Goal: Find specific page/section: Locate a particular part of the current website

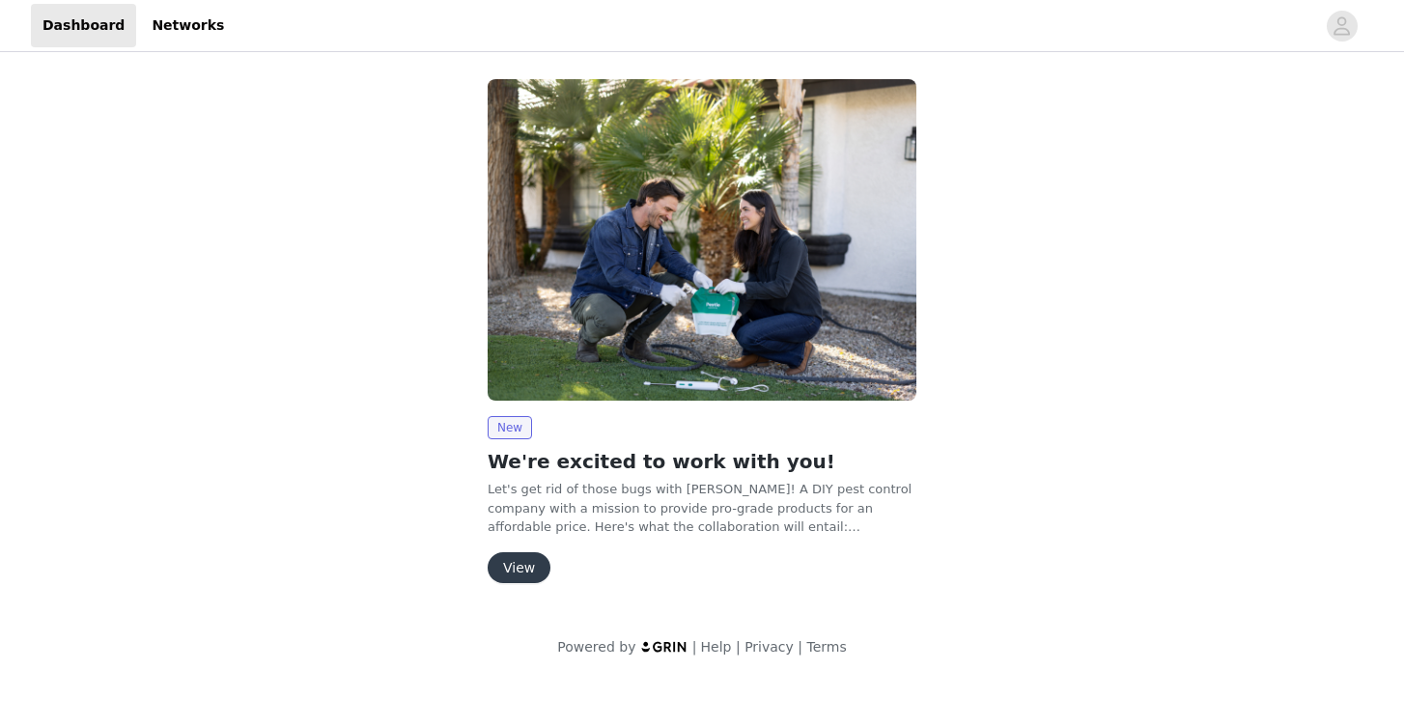
click at [526, 556] on button "View" at bounding box center [519, 567] width 63 height 31
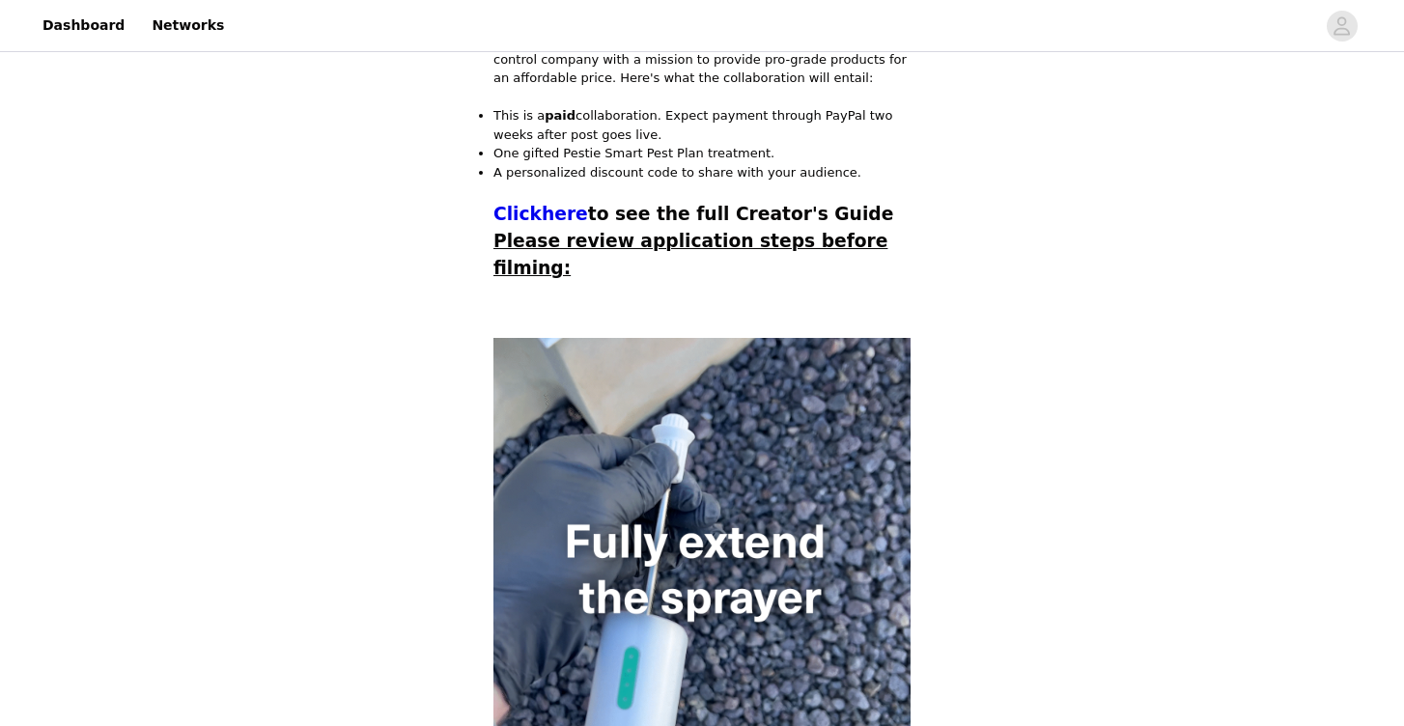
scroll to position [533, 0]
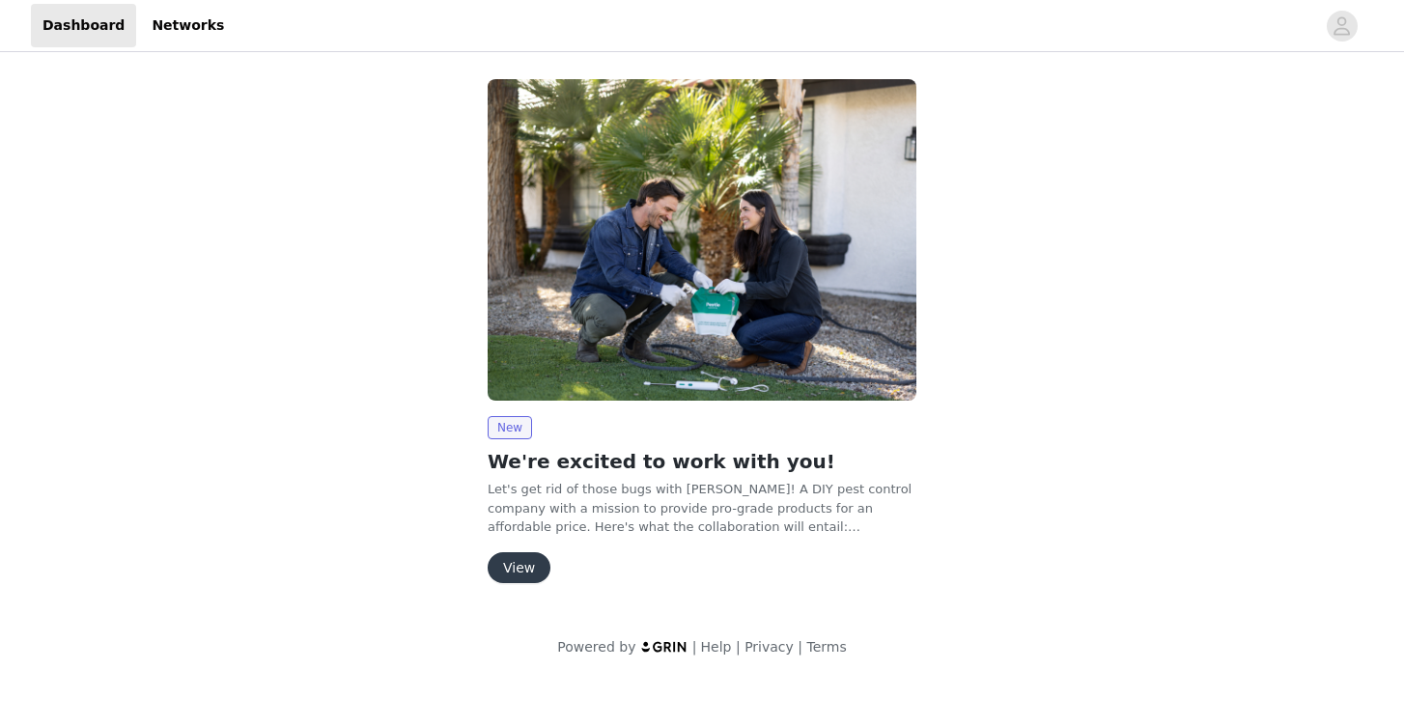
click at [512, 556] on button "View" at bounding box center [519, 567] width 63 height 31
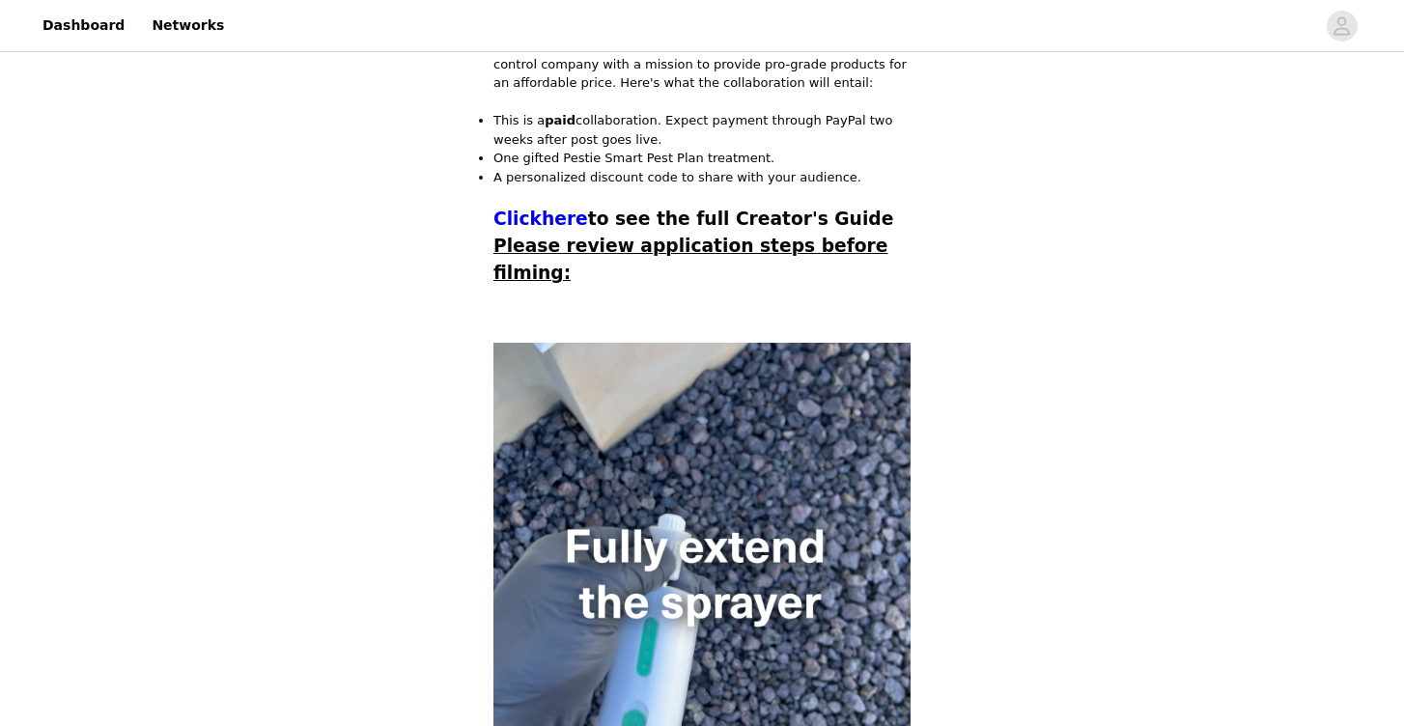
scroll to position [528, 0]
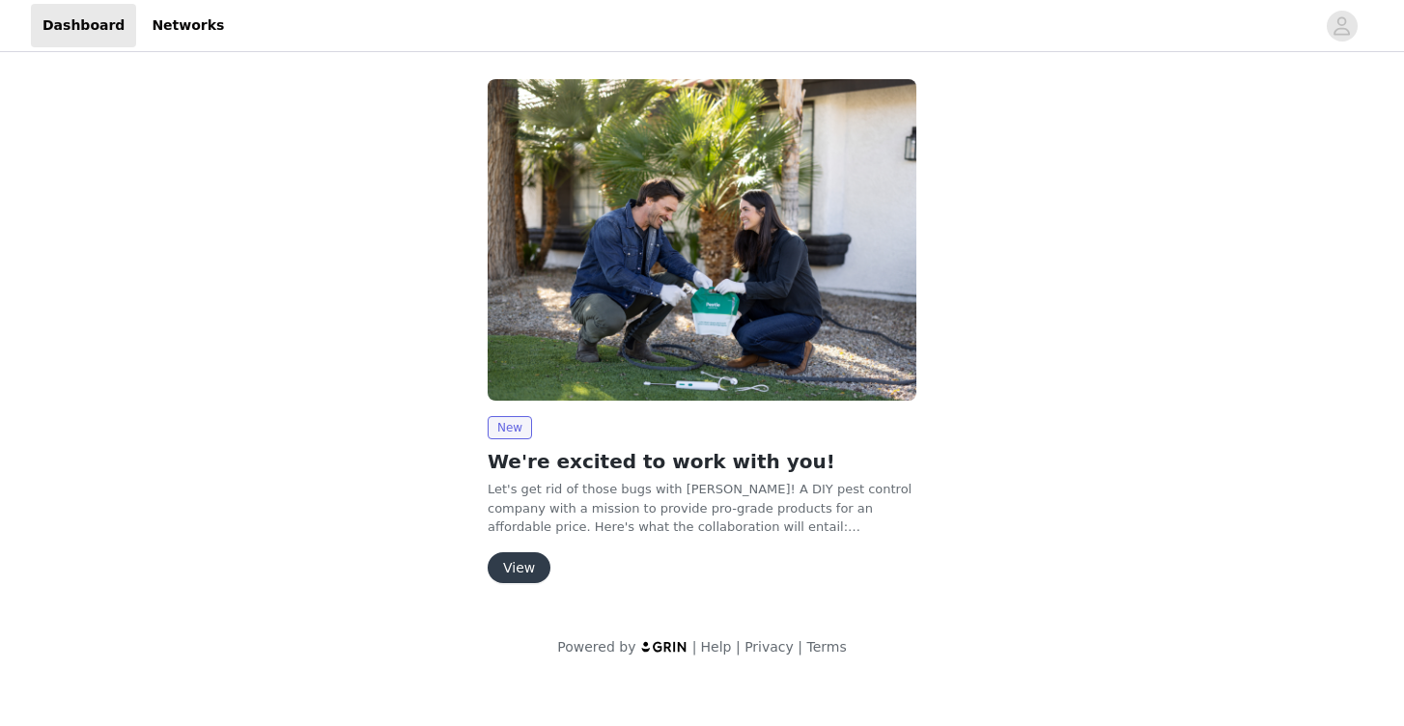
click at [514, 573] on button "View" at bounding box center [519, 567] width 63 height 31
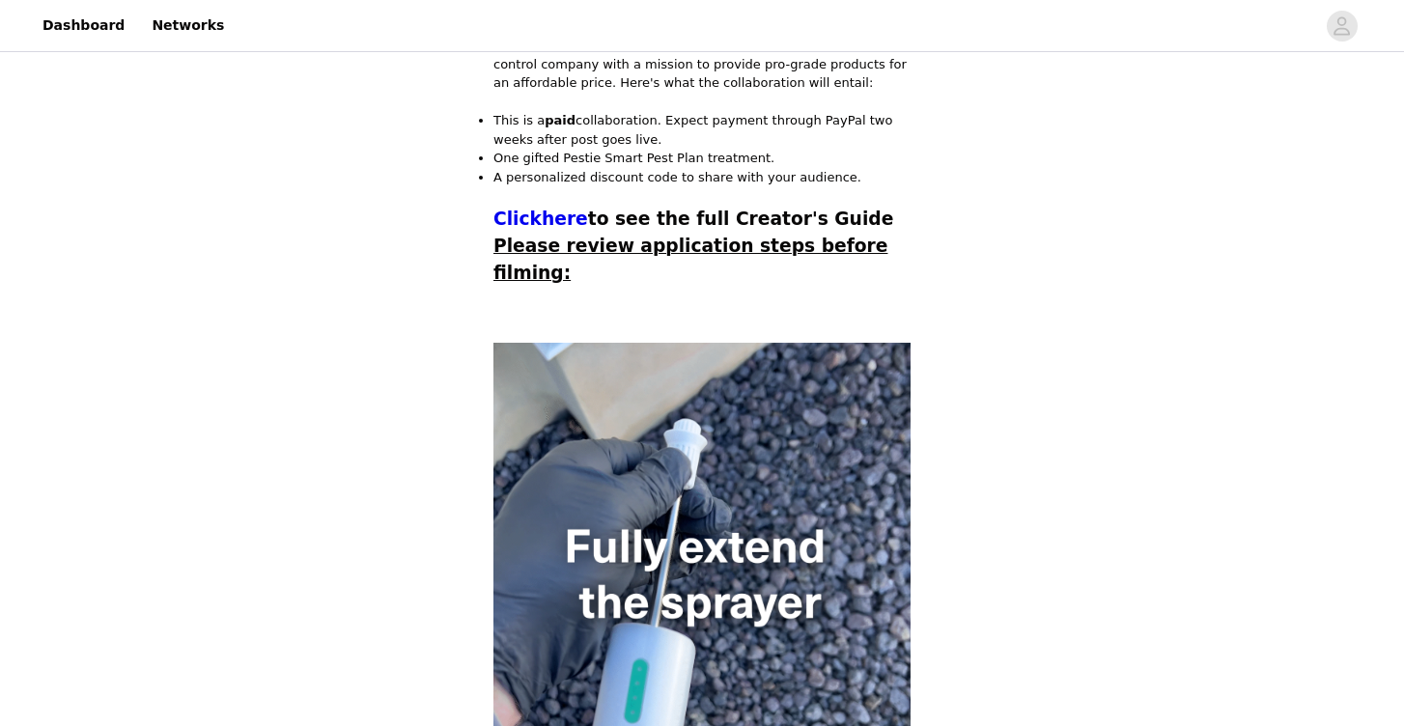
scroll to position [528, 0]
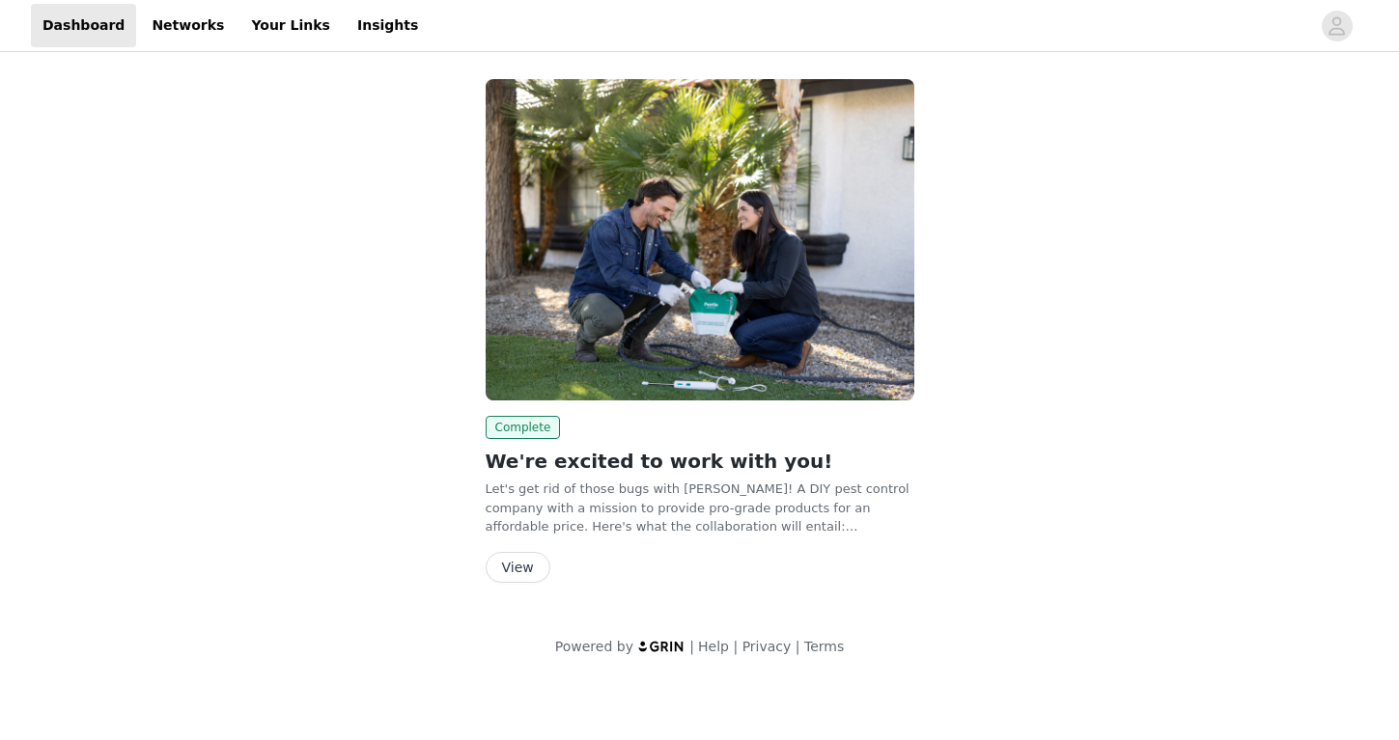
click at [500, 560] on button "View" at bounding box center [518, 567] width 65 height 31
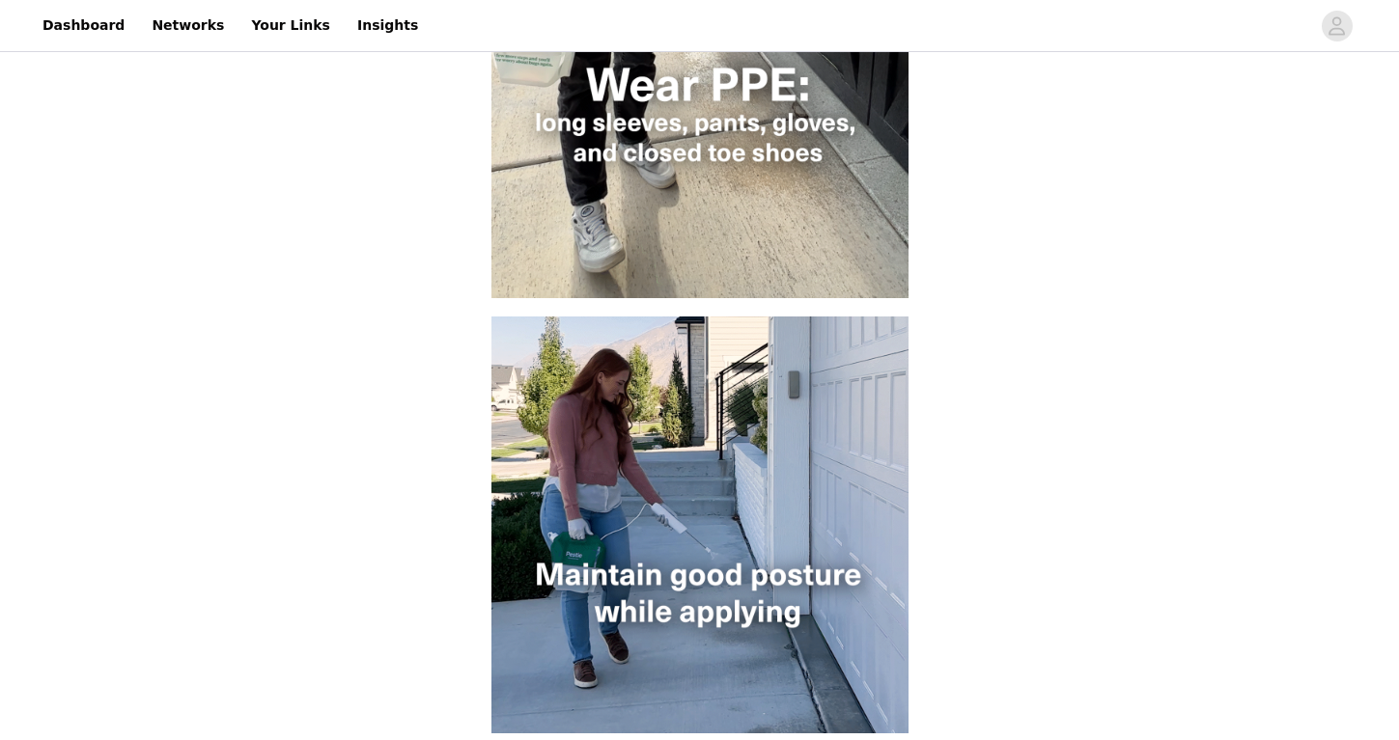
scroll to position [1372, 0]
